Goal: Understand process/instructions

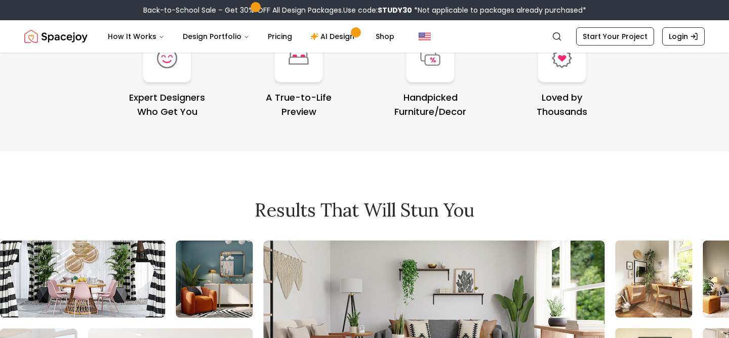
scroll to position [3940, 0]
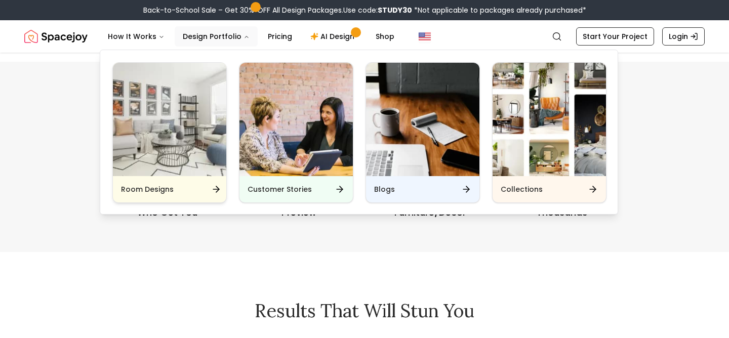
click at [162, 162] on img "Main" at bounding box center [169, 119] width 113 height 113
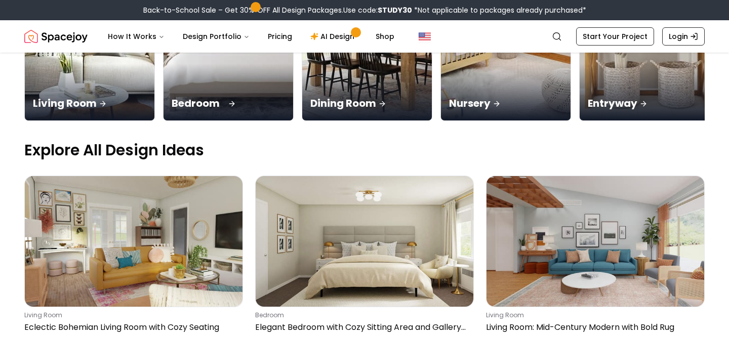
scroll to position [267, 0]
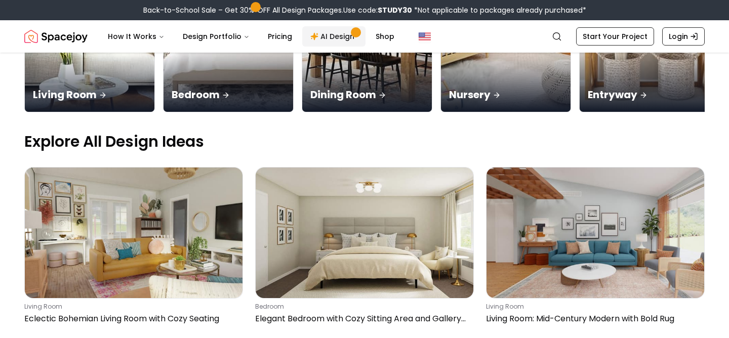
click at [316, 35] on link "AI Design" at bounding box center [333, 36] width 63 height 20
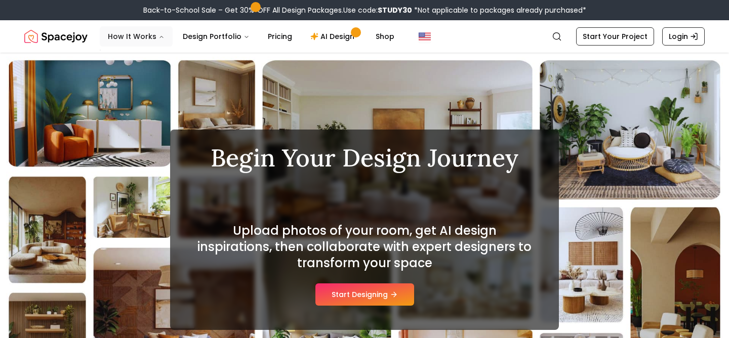
click at [130, 31] on button "How It Works" at bounding box center [136, 36] width 73 height 20
click at [143, 38] on button "How It Works" at bounding box center [136, 36] width 73 height 20
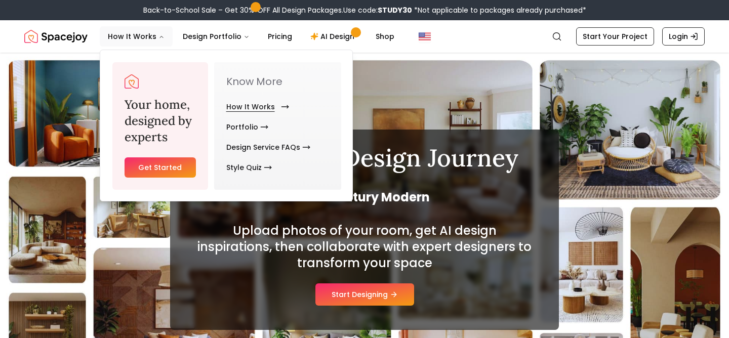
click at [241, 103] on link "How It Works" at bounding box center [255, 107] width 59 height 20
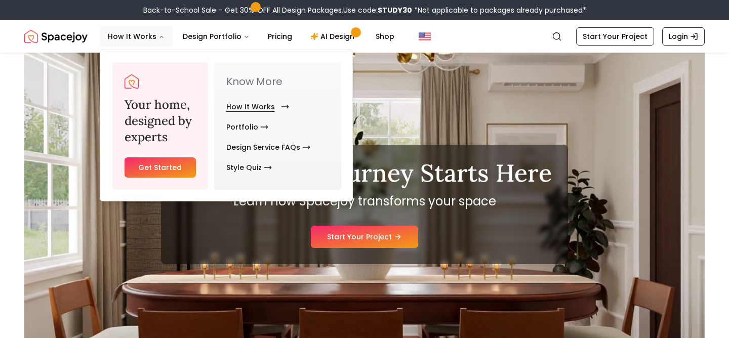
click at [237, 103] on link "How It Works" at bounding box center [255, 107] width 59 height 20
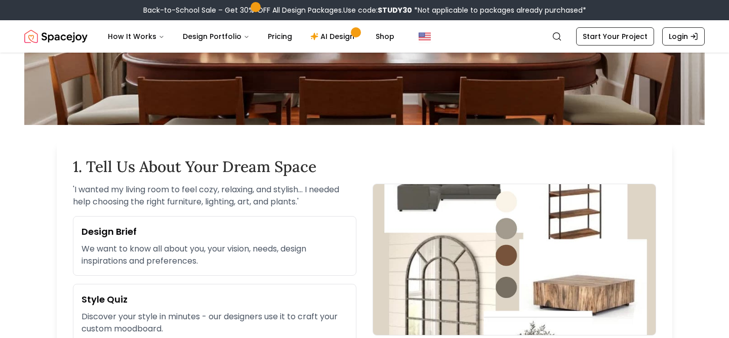
scroll to position [288, 0]
